Goal: Transaction & Acquisition: Purchase product/service

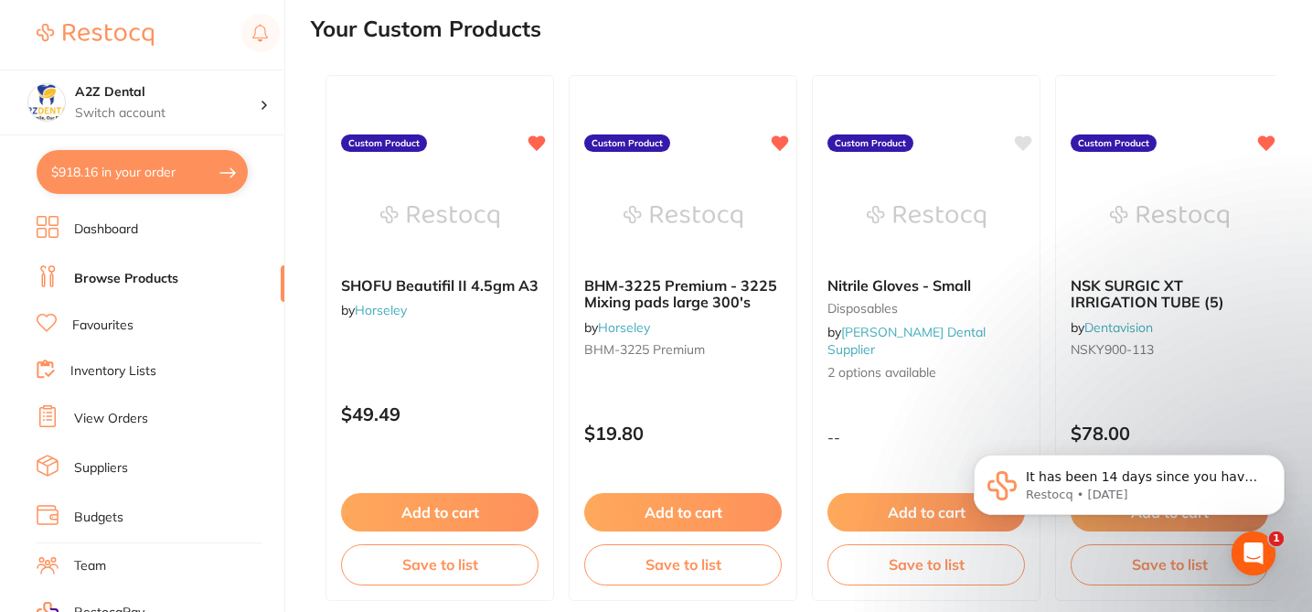
click at [666, 30] on div "Your Custom Products" at bounding box center [793, 28] width 964 height 61
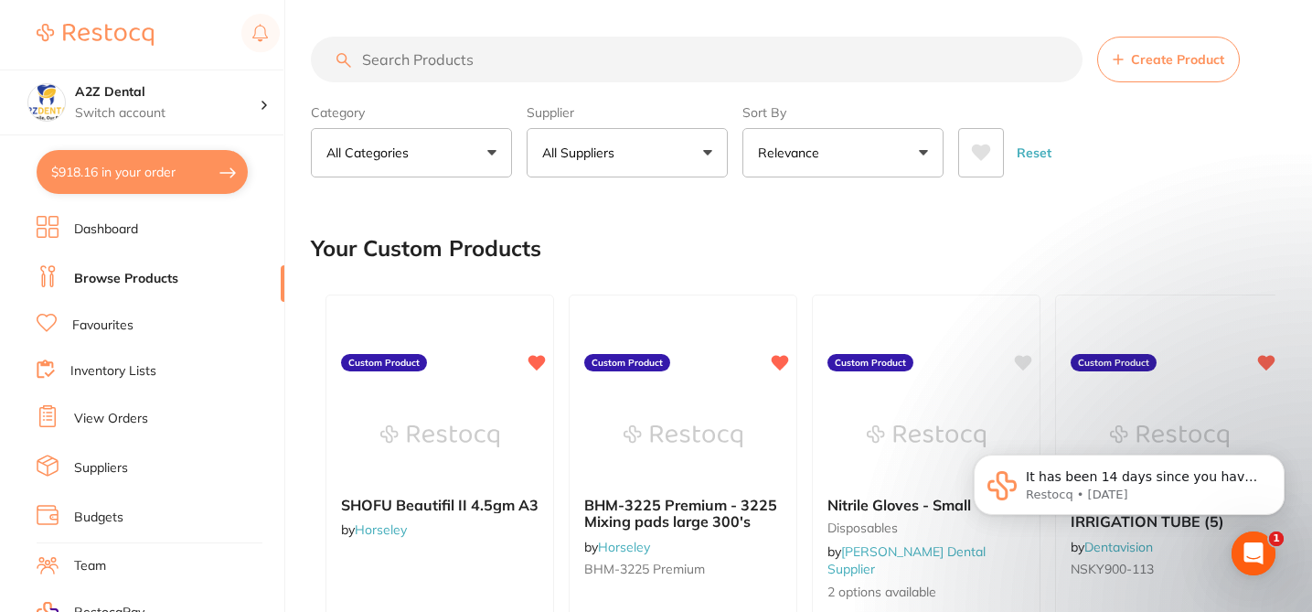
click at [570, 58] on input "search" at bounding box center [697, 60] width 772 height 46
type input "lignospan"
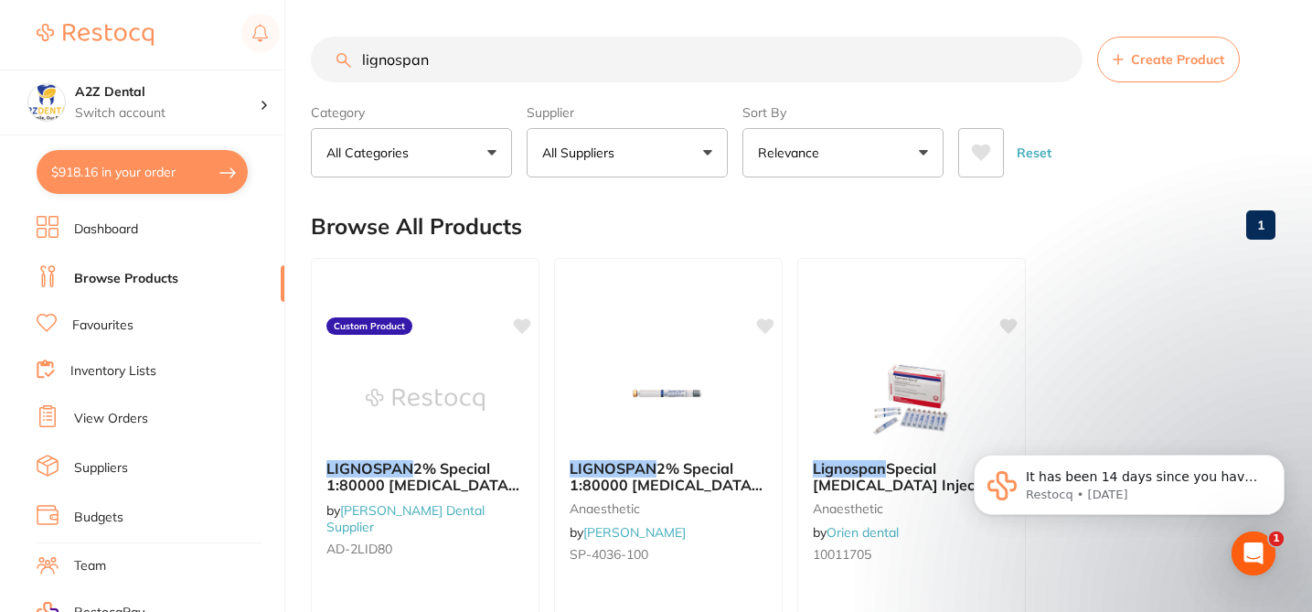
click at [687, 23] on main "lignospan Create Product Category All Categories All Categories anaesthetic Cle…" at bounding box center [811, 439] width 1001 height 879
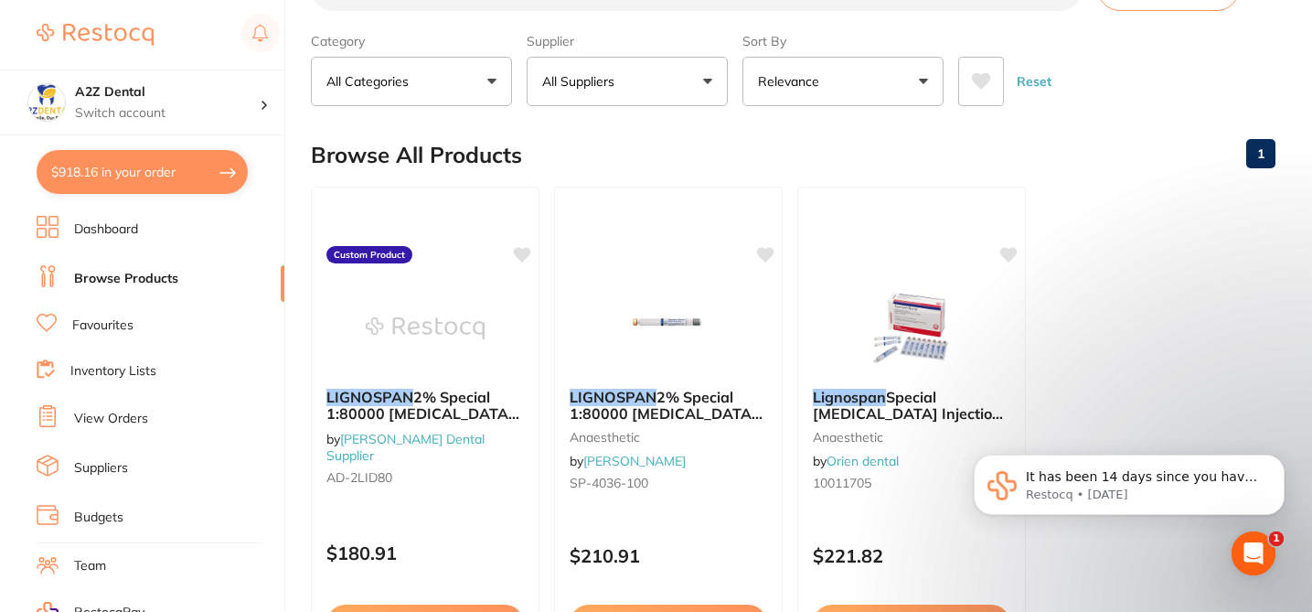
scroll to position [73, 0]
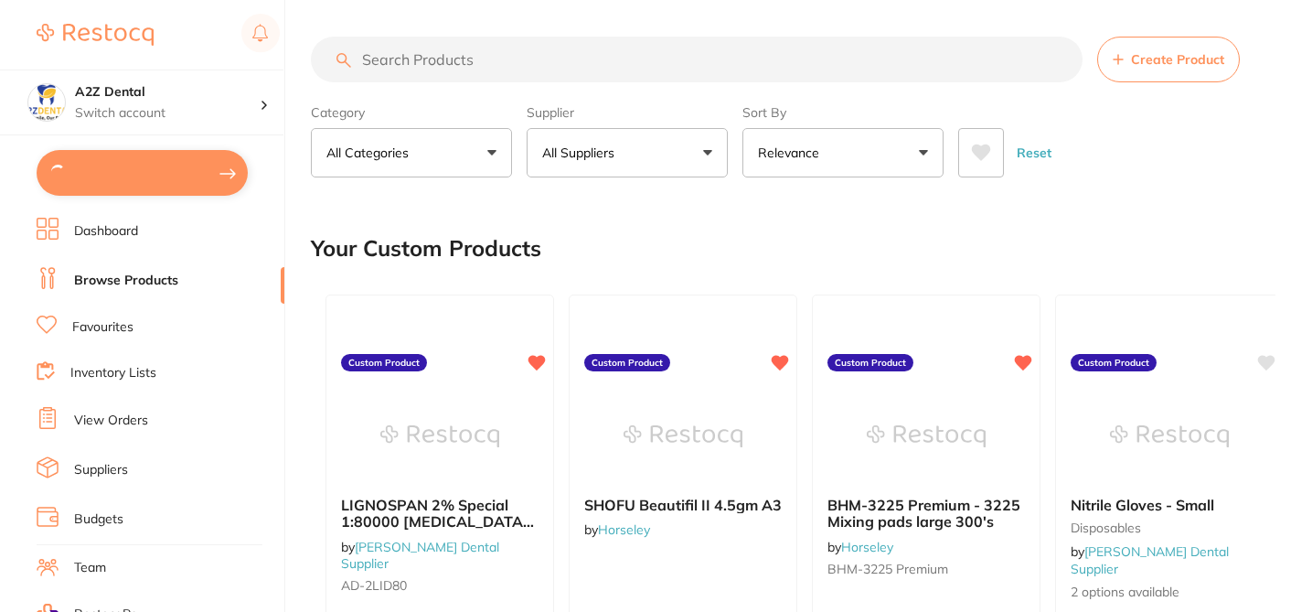
click at [652, 243] on div "Your Custom Products" at bounding box center [793, 248] width 964 height 61
click at [436, 57] on input "search" at bounding box center [697, 60] width 772 height 46
paste input "AD-2LID80"
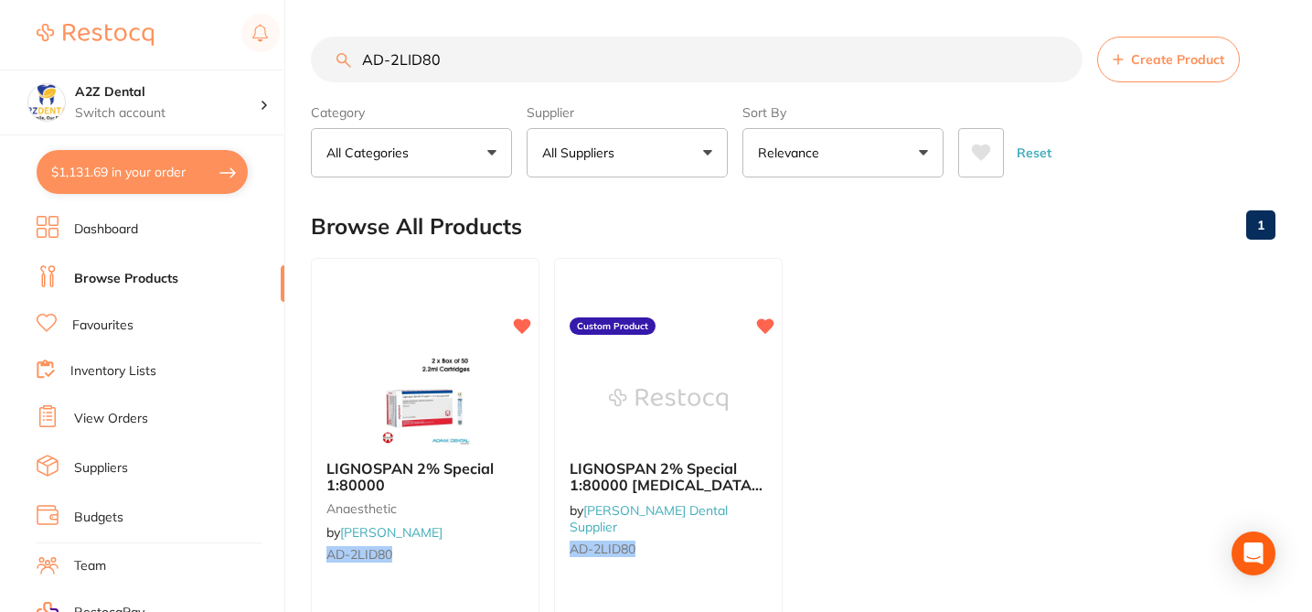
type input "AD-2LID80"
click at [571, 198] on div "Browse All Products 1" at bounding box center [793, 226] width 964 height 61
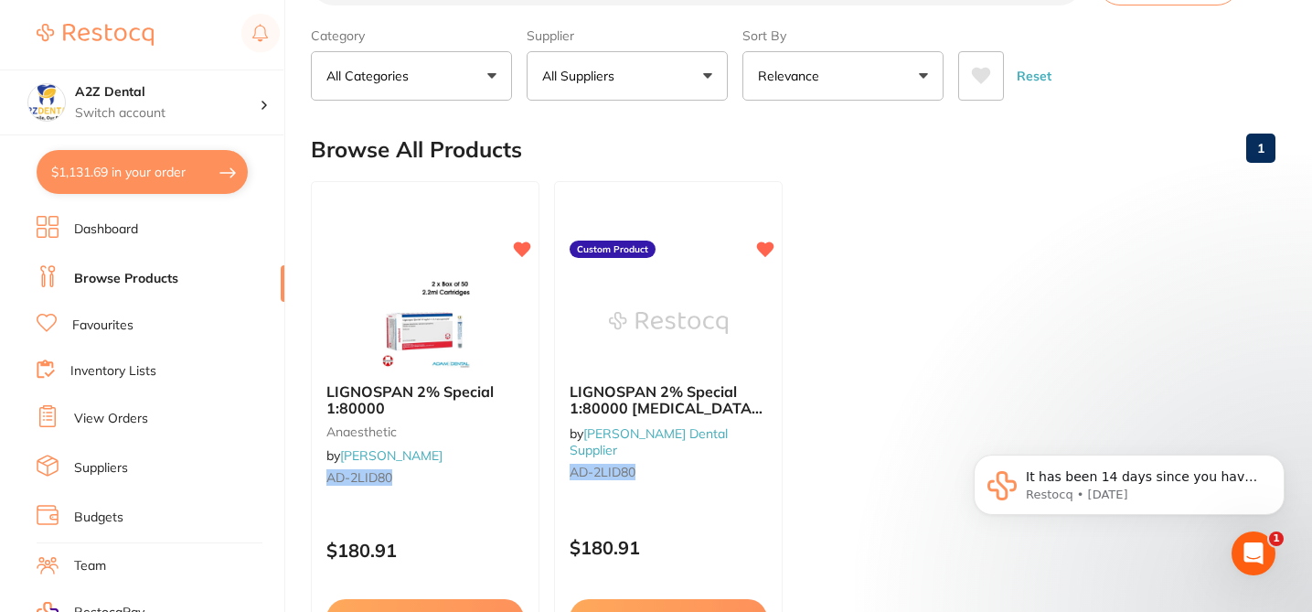
scroll to position [73, 0]
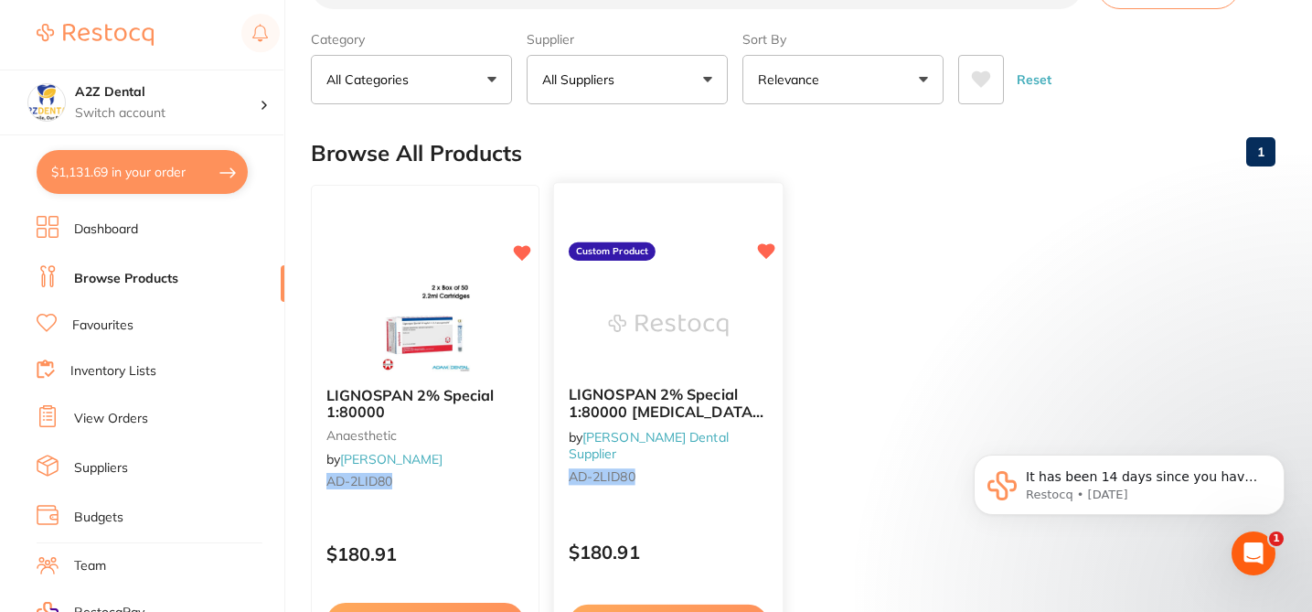
click at [697, 512] on div "LIGNOSPAN 2% Special 1:80000 Adrenalin 2.2 ml 2 x 50/pk by Adams Dental Supplie…" at bounding box center [668, 447] width 231 height 531
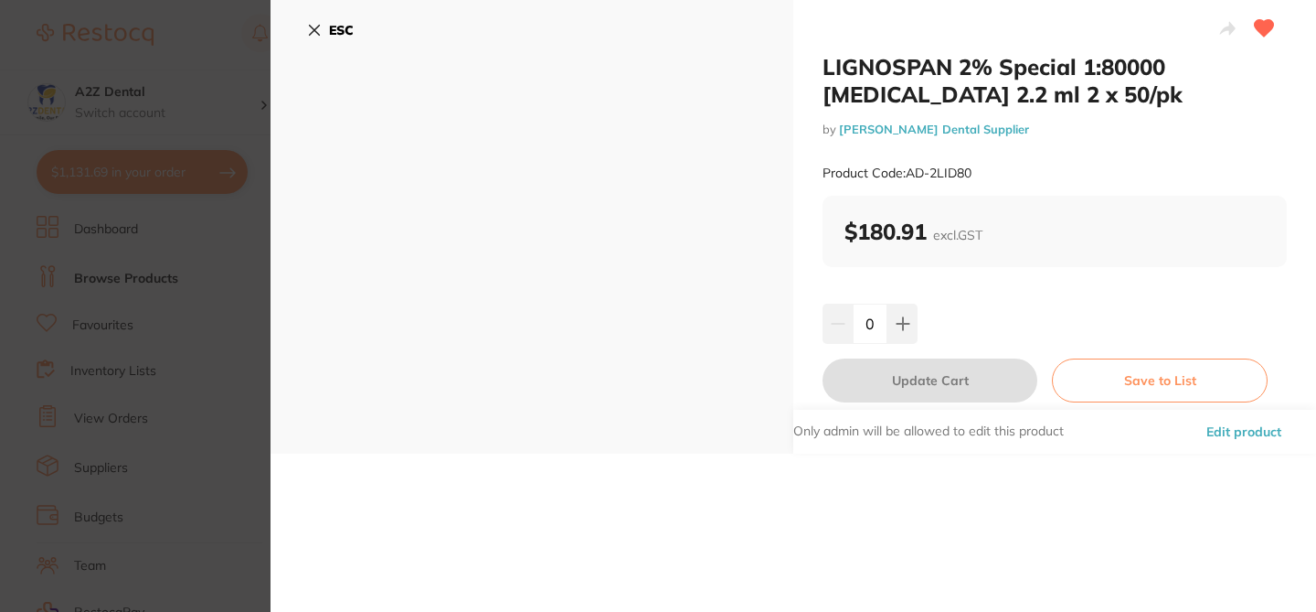
click at [1231, 433] on button "Edit product" at bounding box center [1244, 432] width 86 height 44
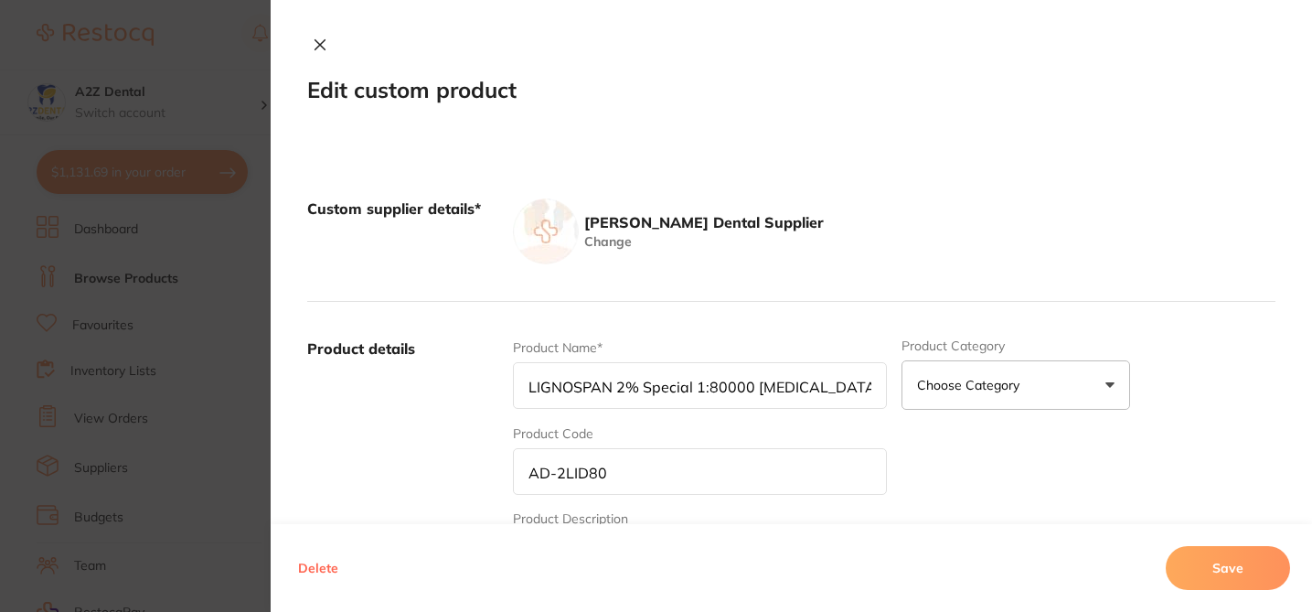
click at [315, 44] on icon at bounding box center [320, 45] width 10 height 10
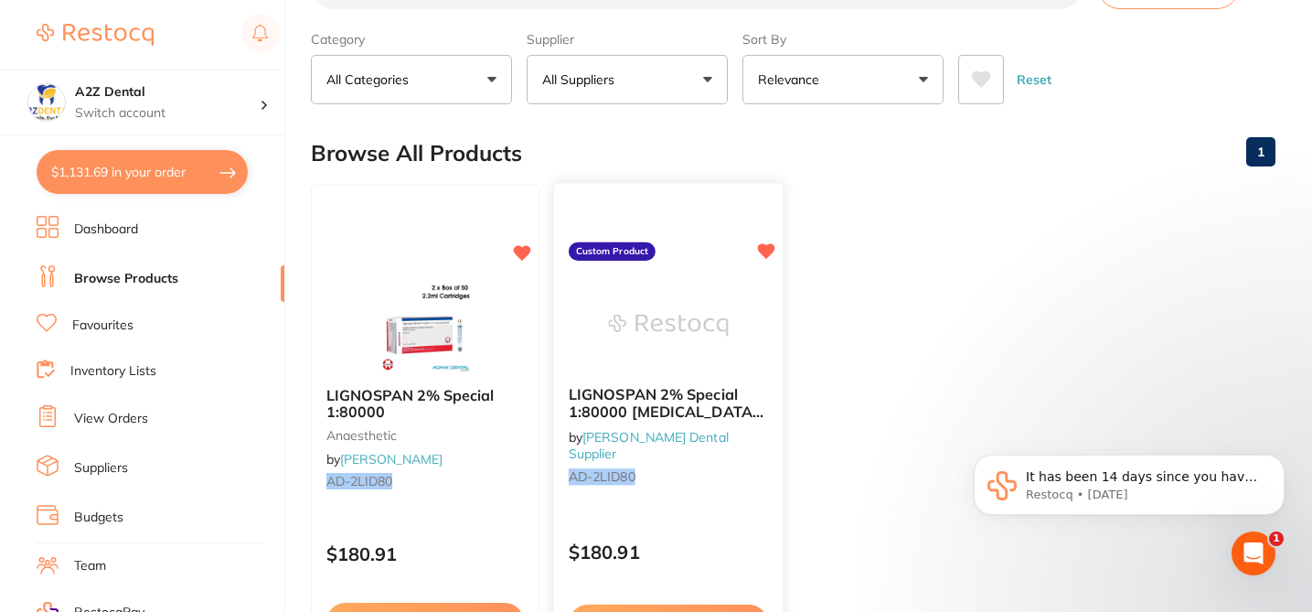
click at [768, 254] on icon at bounding box center [766, 251] width 17 height 16
click at [204, 170] on button "$1,131.69 in your order" at bounding box center [142, 172] width 211 height 44
checkbox input "true"
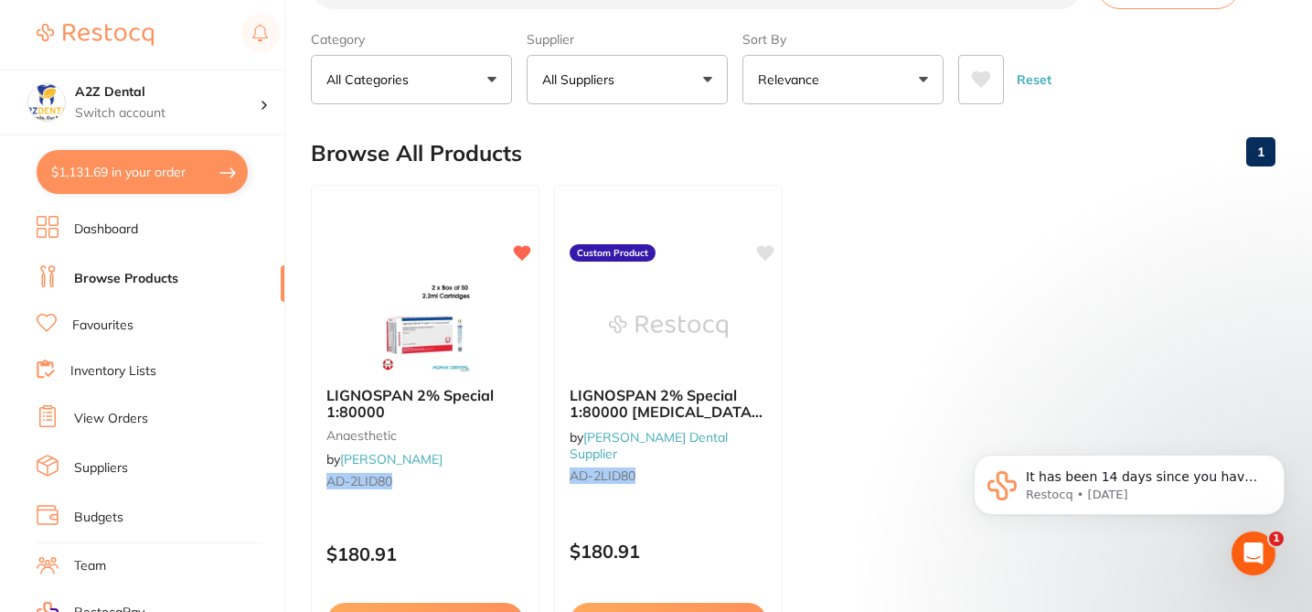
checkbox input "true"
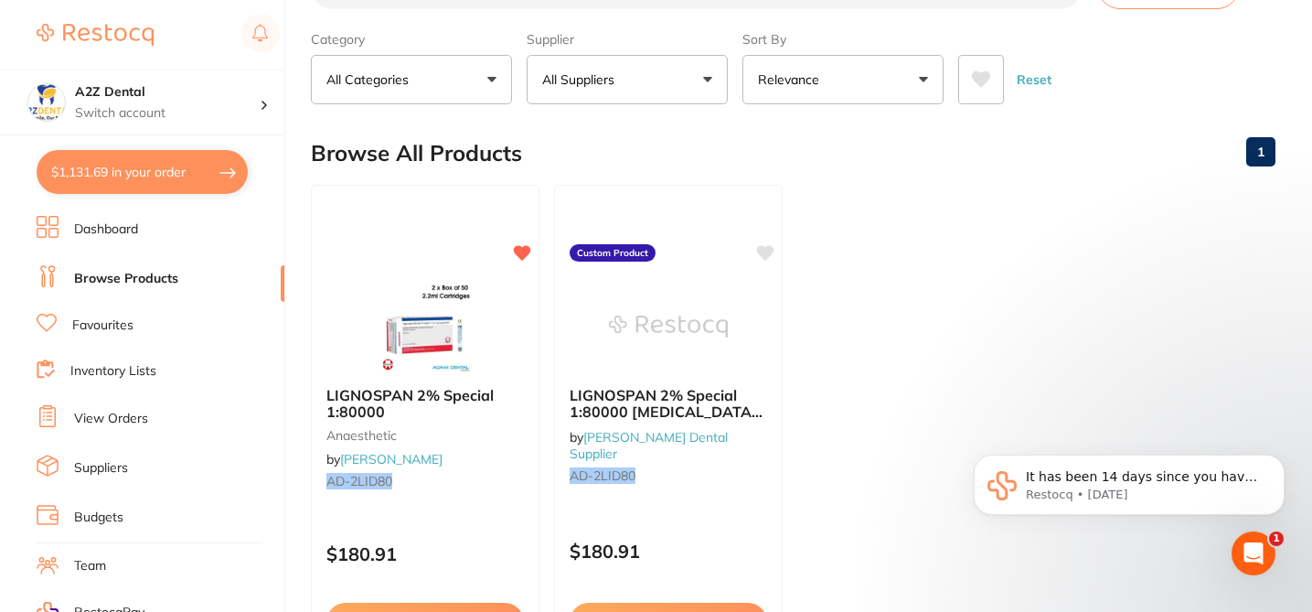
checkbox input "true"
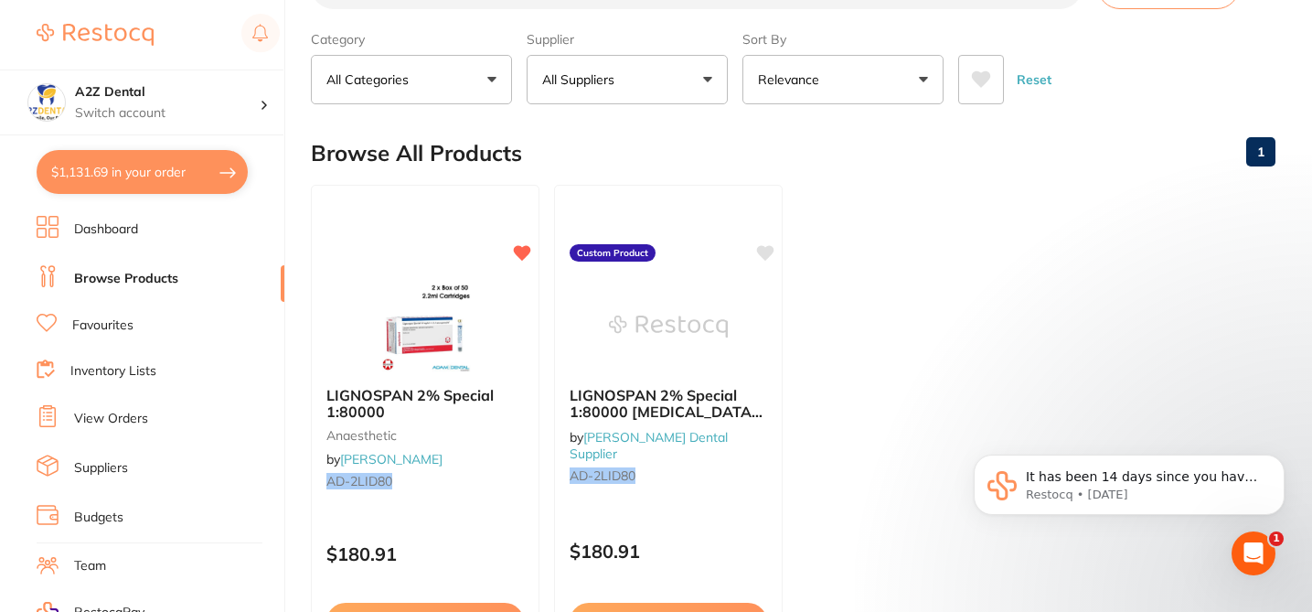
checkbox input "true"
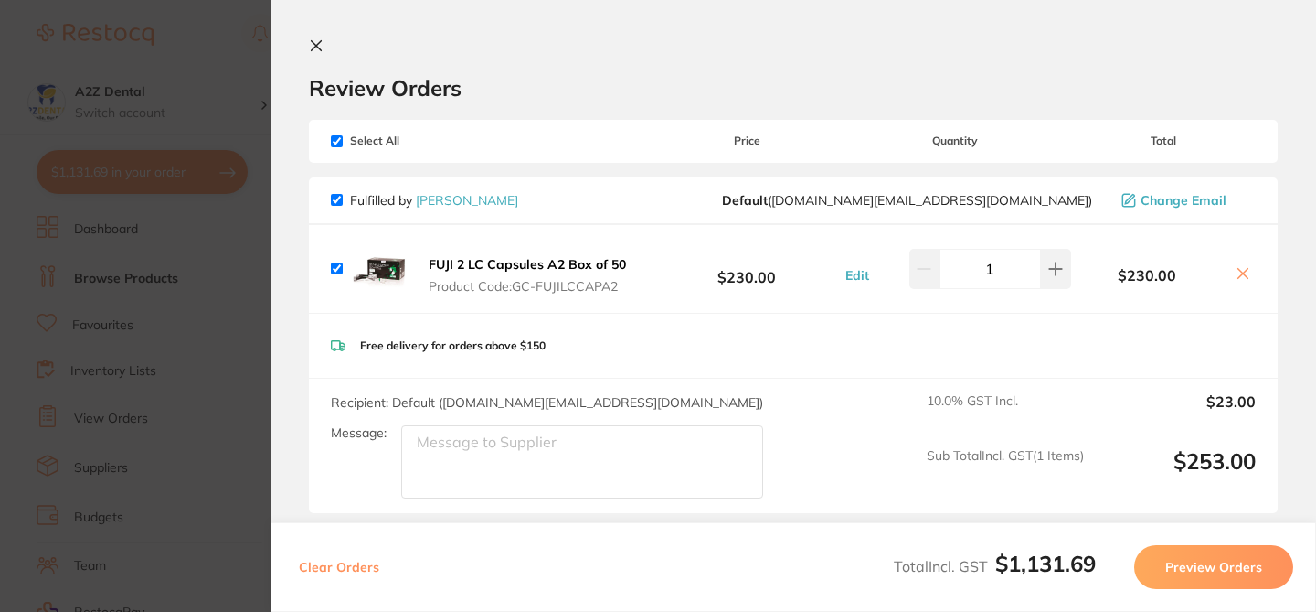
click at [748, 43] on div "Review Orders" at bounding box center [793, 69] width 969 height 63
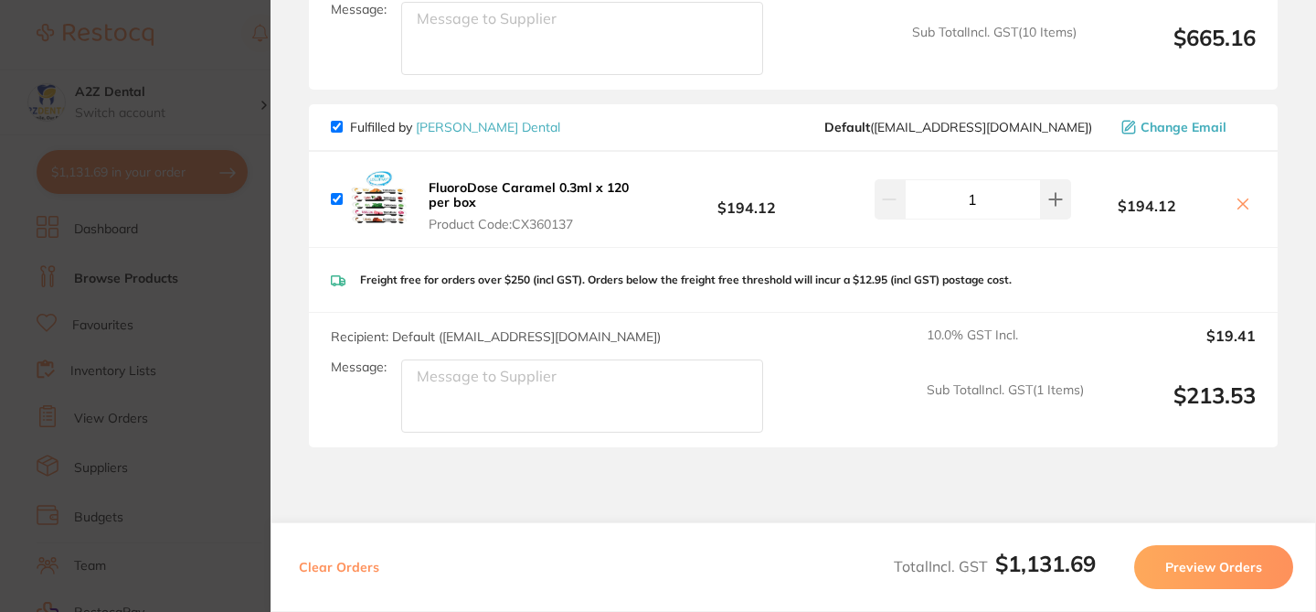
scroll to position [1682, 0]
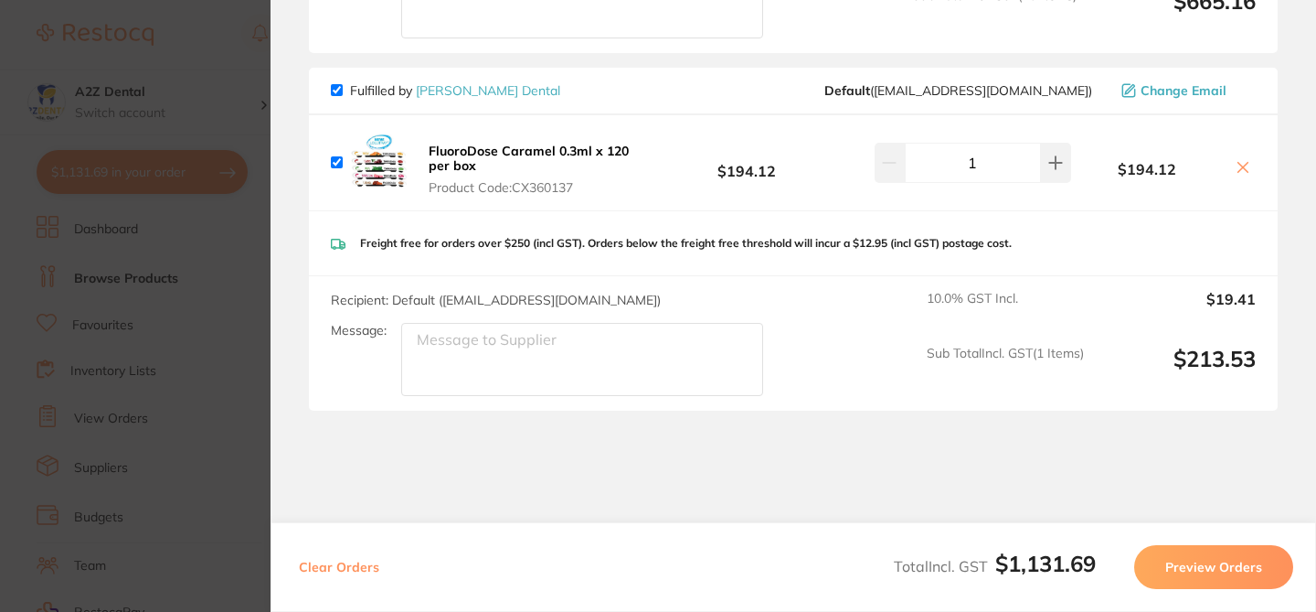
click at [182, 47] on section "Update RRP Set your pre negotiated price for this item. Item Agreed RRP (excl. …" at bounding box center [658, 306] width 1316 height 612
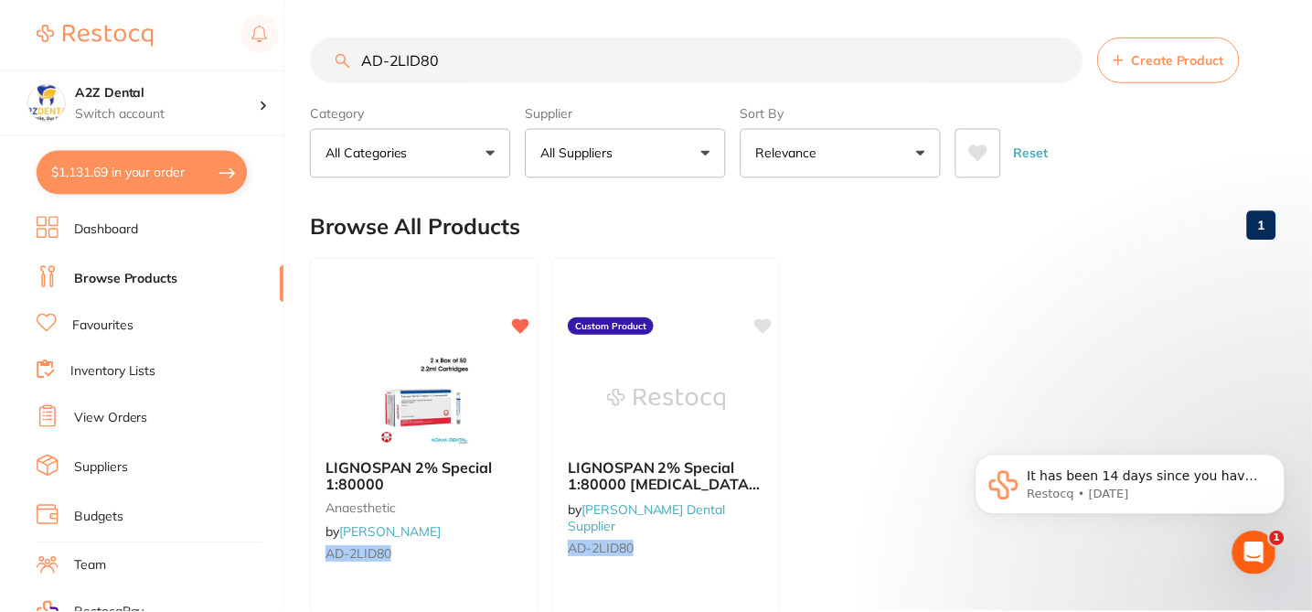
scroll to position [73, 0]
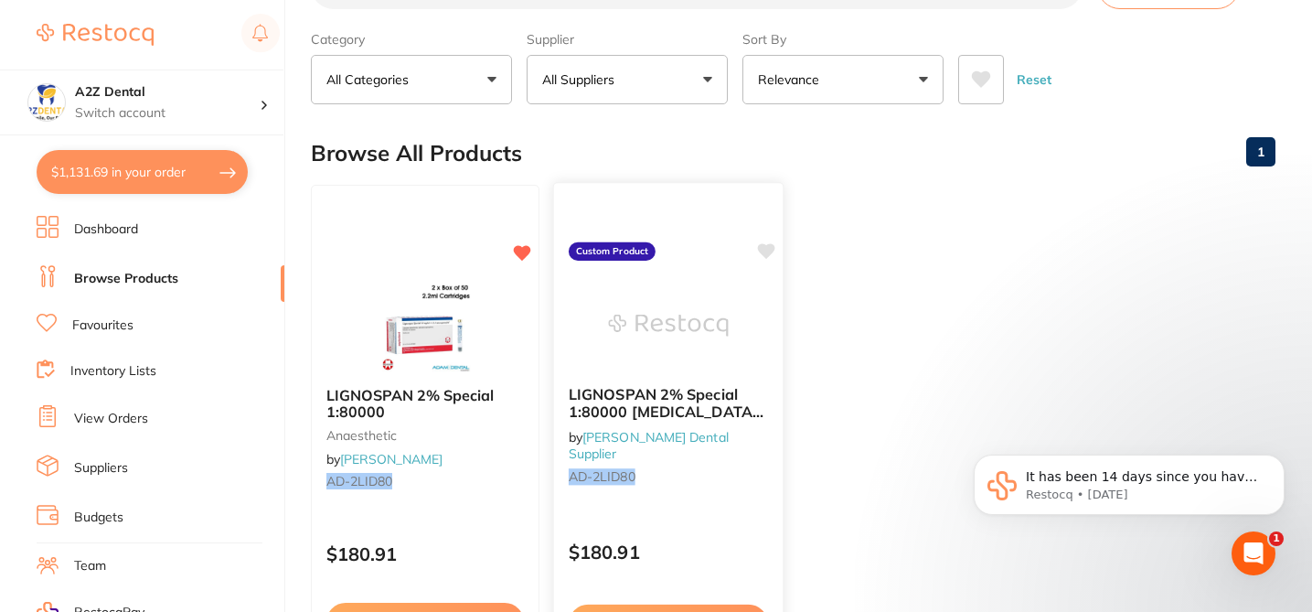
click at [710, 503] on div "LIGNOSPAN 2% Special 1:80000 Adrenalin 2.2 ml 2 x 50/pk by Adams Dental Supplie…" at bounding box center [668, 447] width 231 height 531
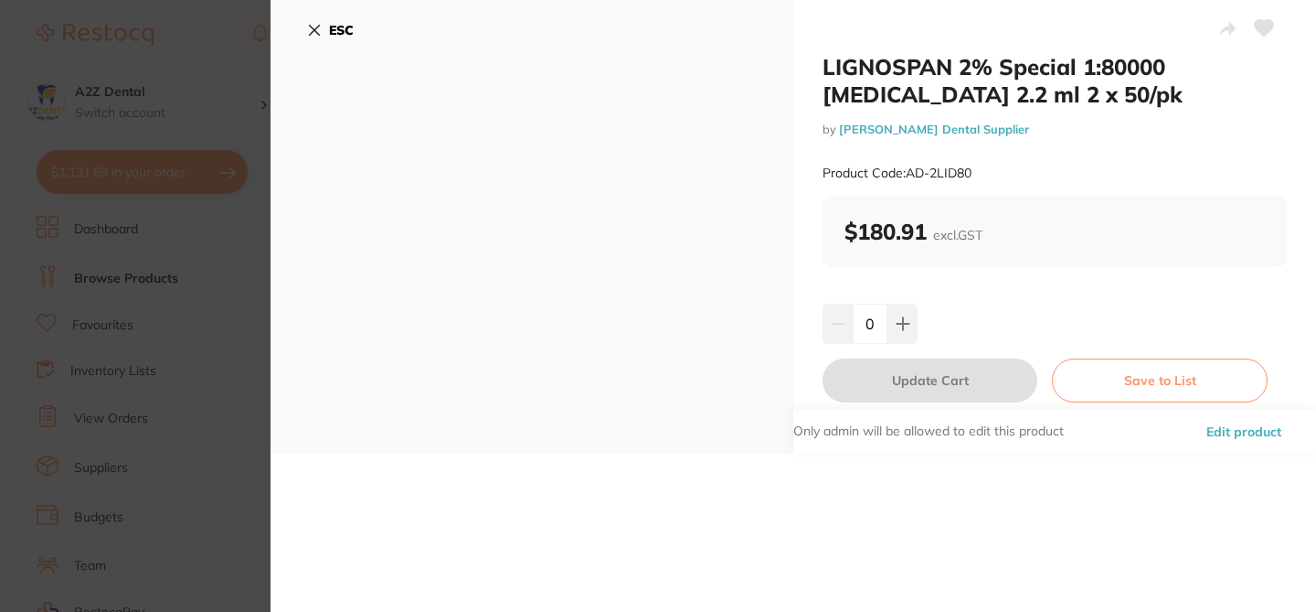
click at [1213, 430] on button "Edit product" at bounding box center [1244, 432] width 86 height 44
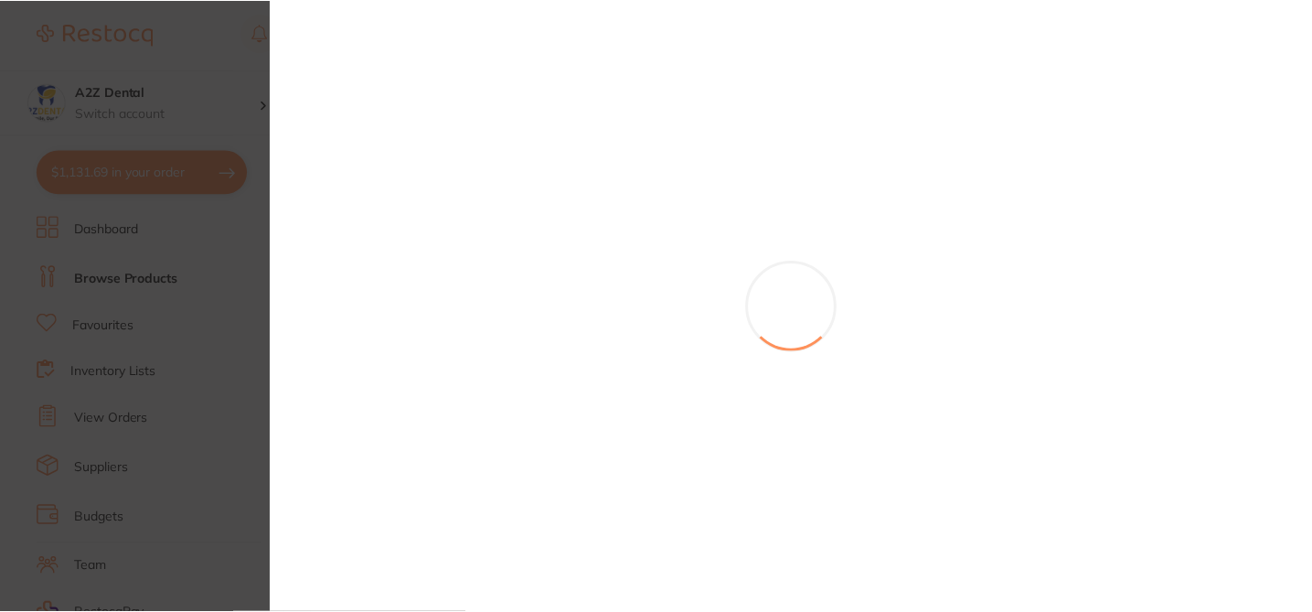
scroll to position [73, 0]
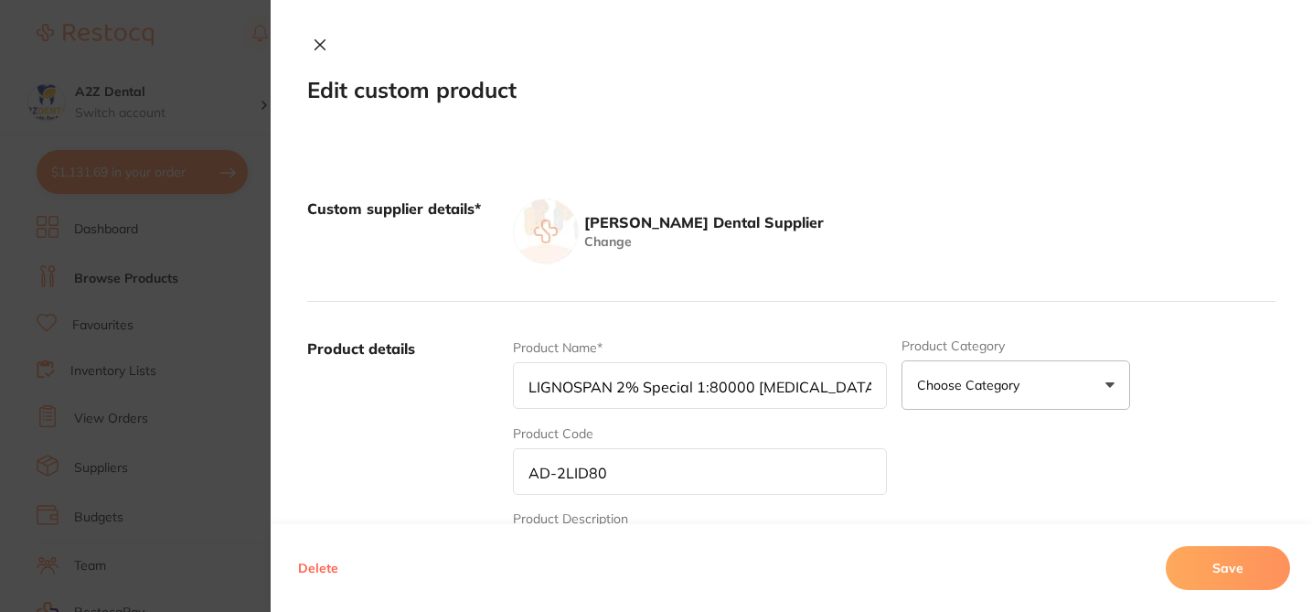
click at [314, 563] on button "Delete" at bounding box center [318, 568] width 51 height 44
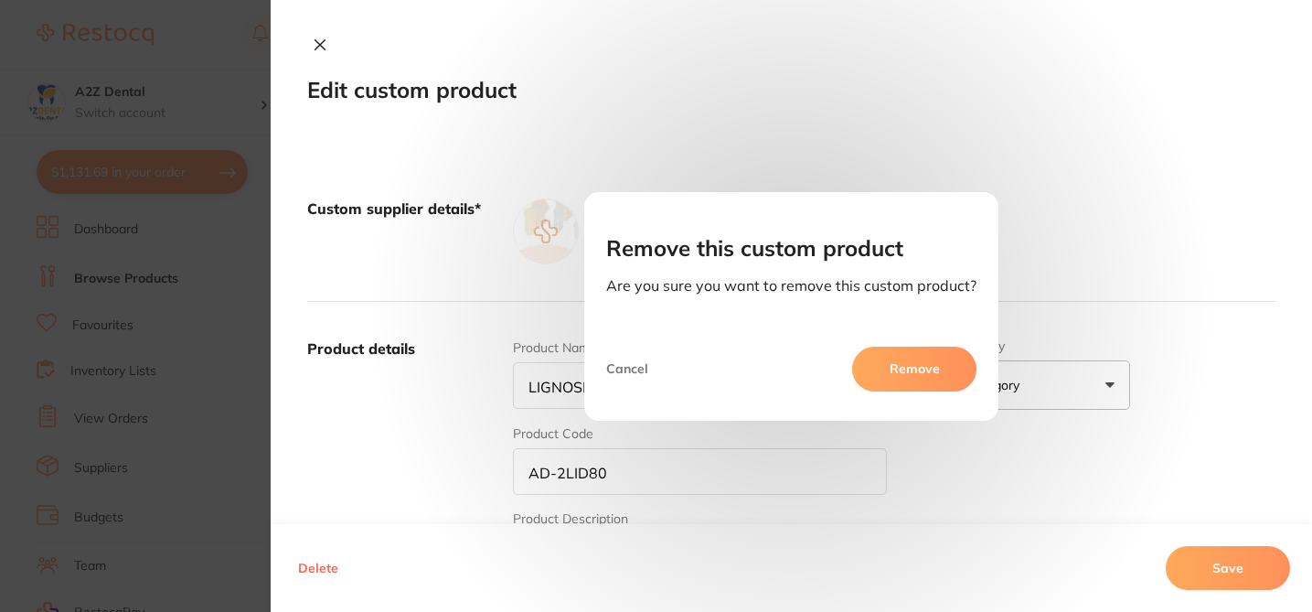
scroll to position [0, 0]
click at [885, 377] on button "Remove" at bounding box center [914, 368] width 124 height 44
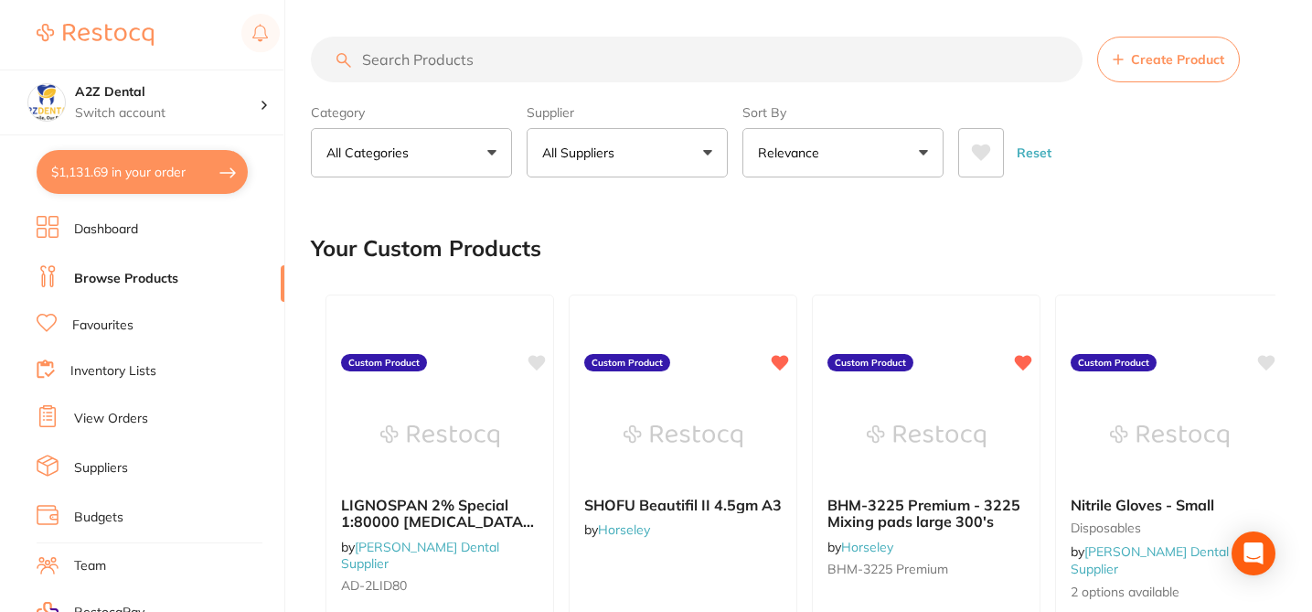
click at [420, 59] on input "search" at bounding box center [697, 60] width 772 height 46
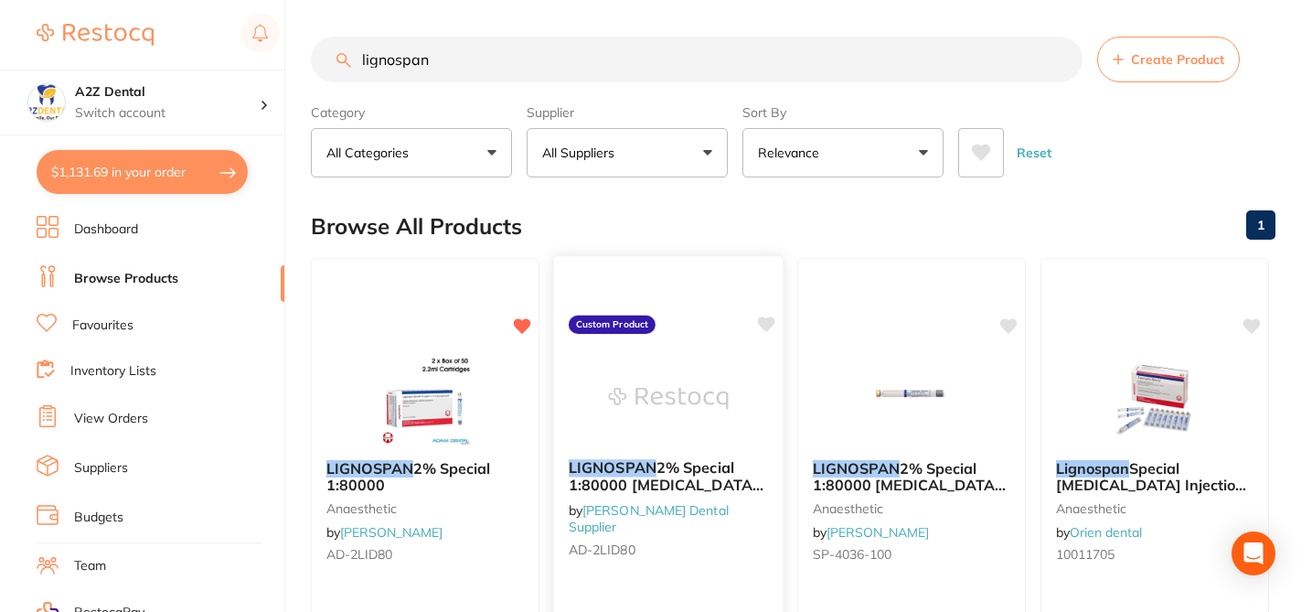
type input "lignospan"
click at [713, 571] on div "LIGNOSPAN 2% Special 1:80000 Adrenalin 2.2 ml 2 x 50/pk by Adams Dental Supplie…" at bounding box center [668, 520] width 231 height 531
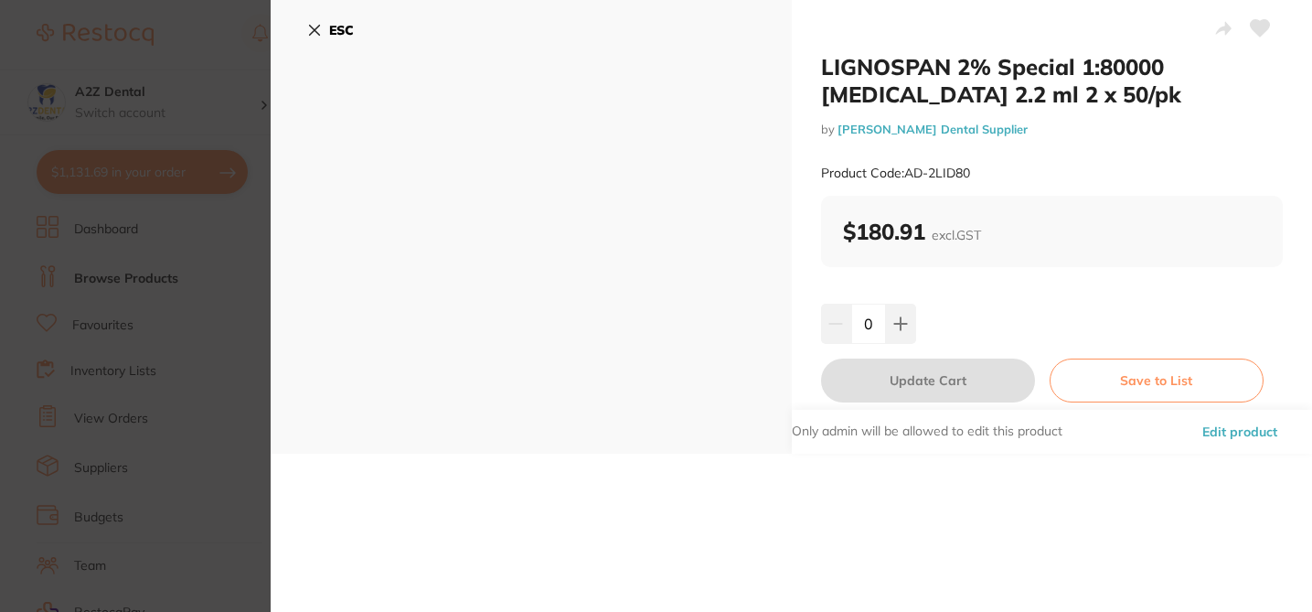
click at [1235, 429] on button "Edit product" at bounding box center [1240, 432] width 86 height 44
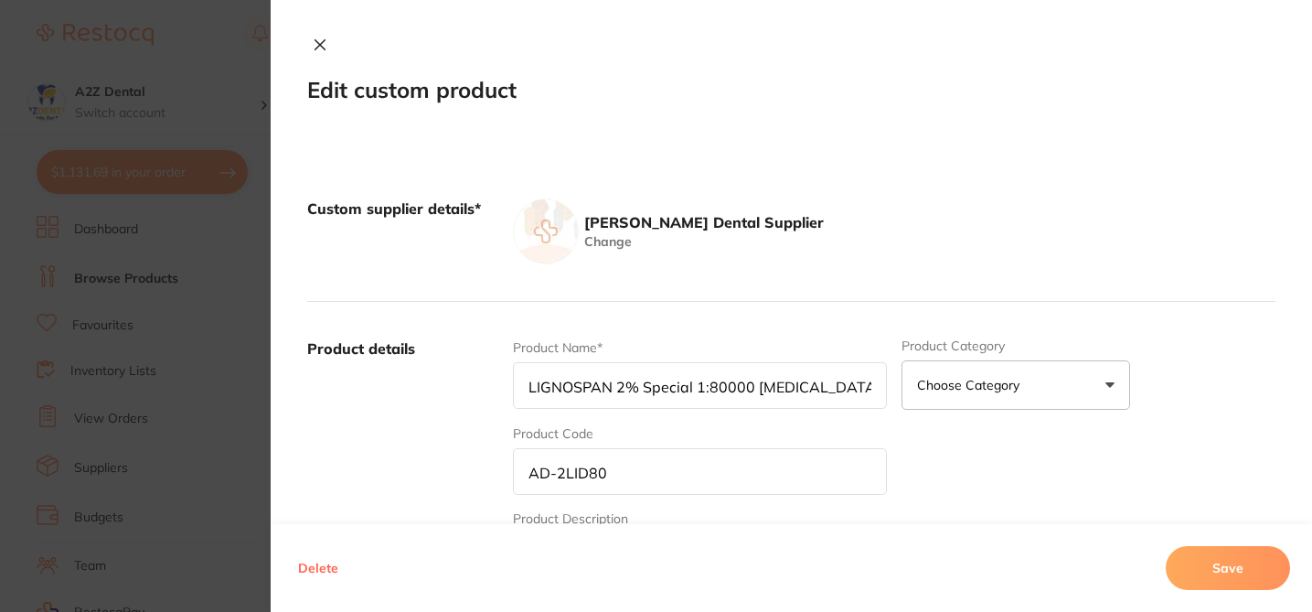
scroll to position [73, 0]
click at [334, 569] on button "Delete" at bounding box center [318, 568] width 51 height 44
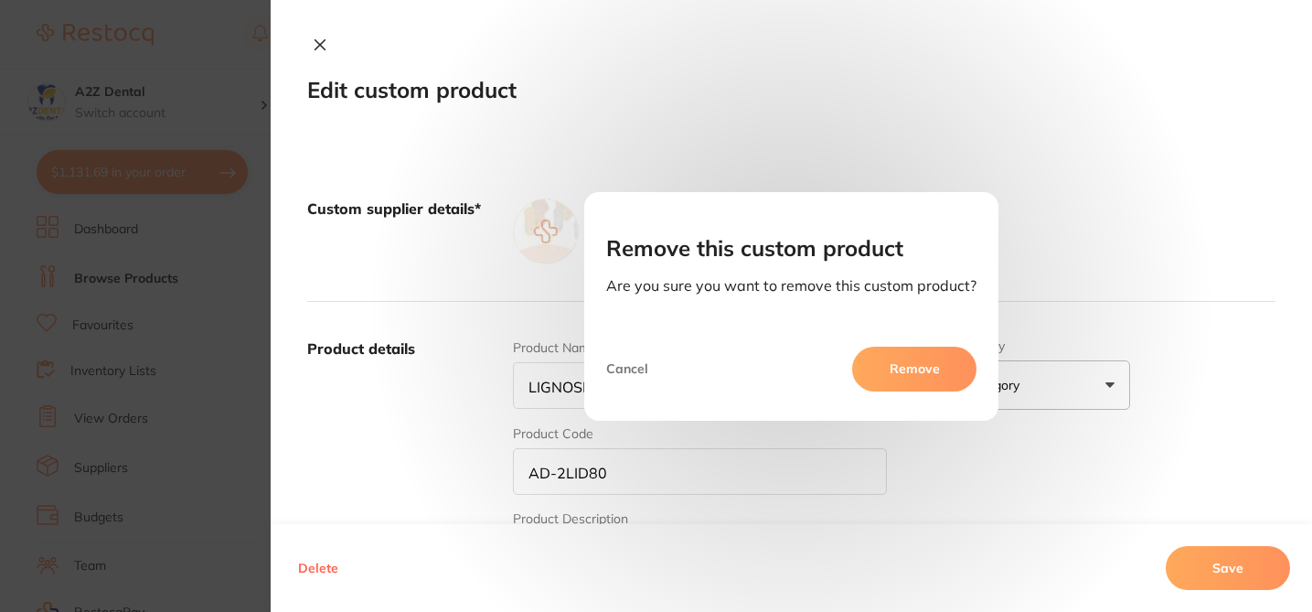
scroll to position [0, 0]
click at [928, 363] on button "Remove" at bounding box center [914, 368] width 124 height 44
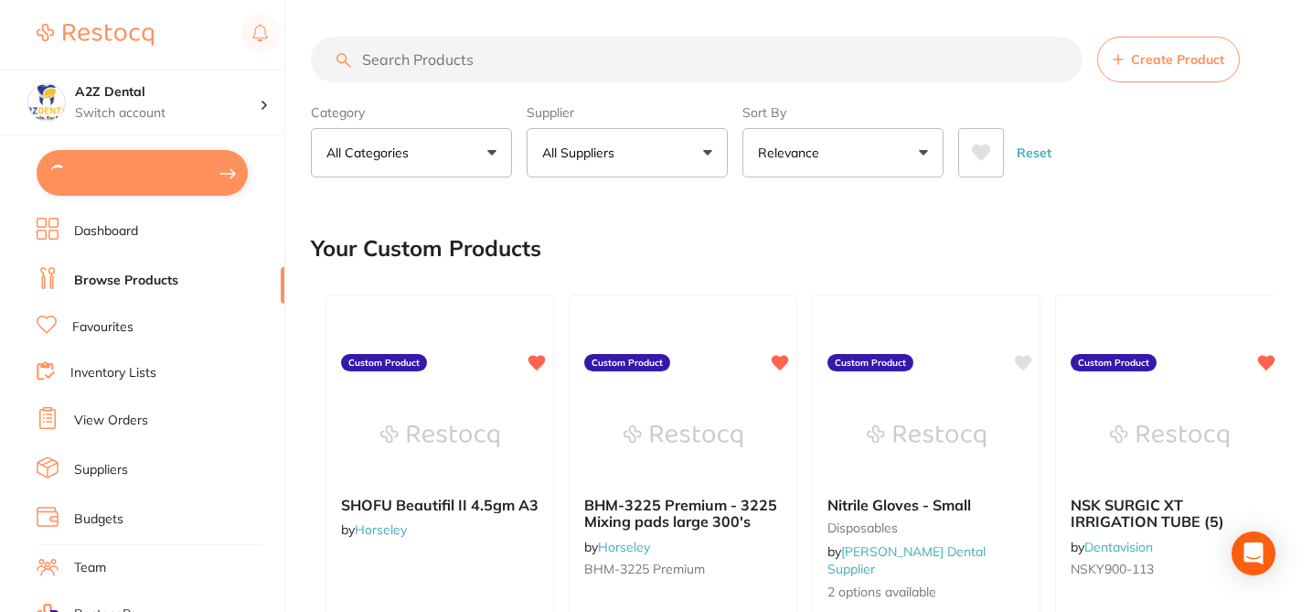
click at [411, 61] on input "search" at bounding box center [697, 60] width 772 height 46
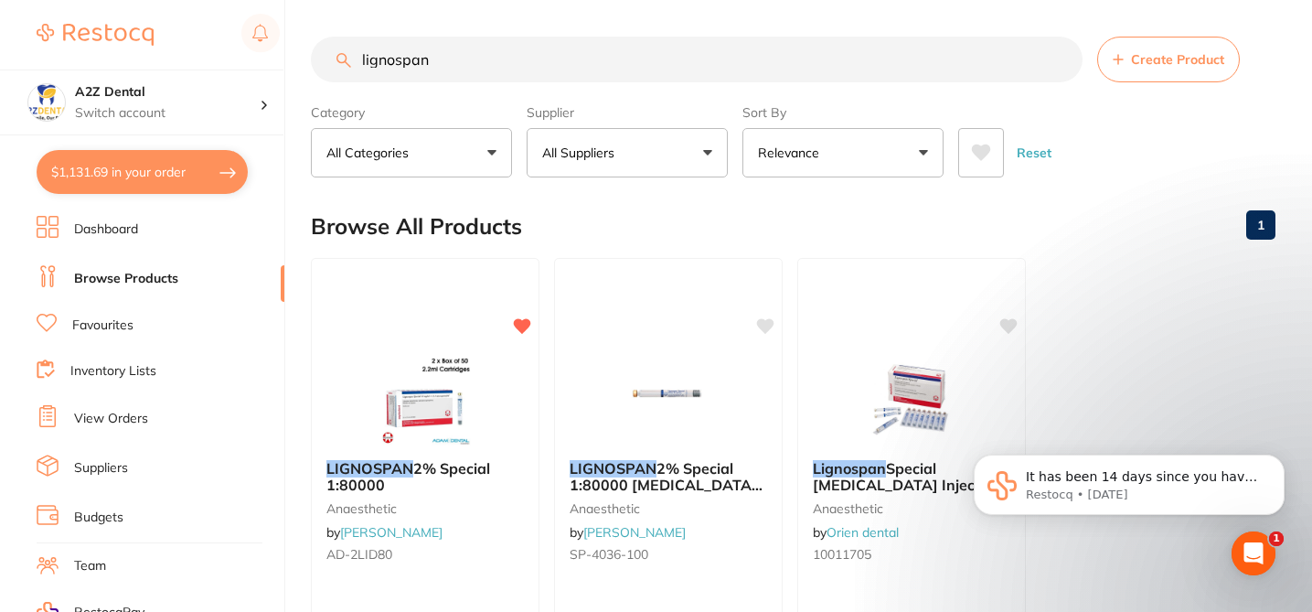
type input "lignospan"
click at [665, 238] on div "Browse All Products 1" at bounding box center [793, 226] width 964 height 61
